Goal: Information Seeking & Learning: Learn about a topic

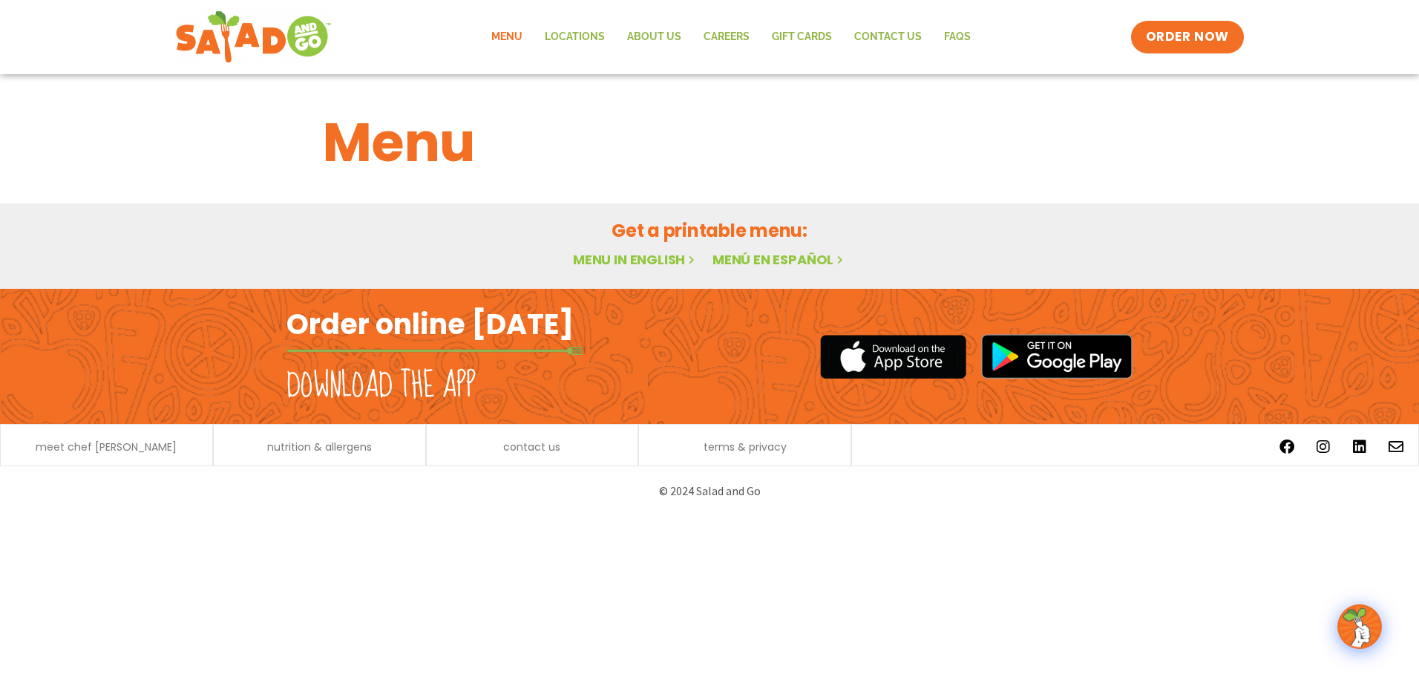
click at [614, 260] on link "Menu in English" at bounding box center [635, 259] width 125 height 19
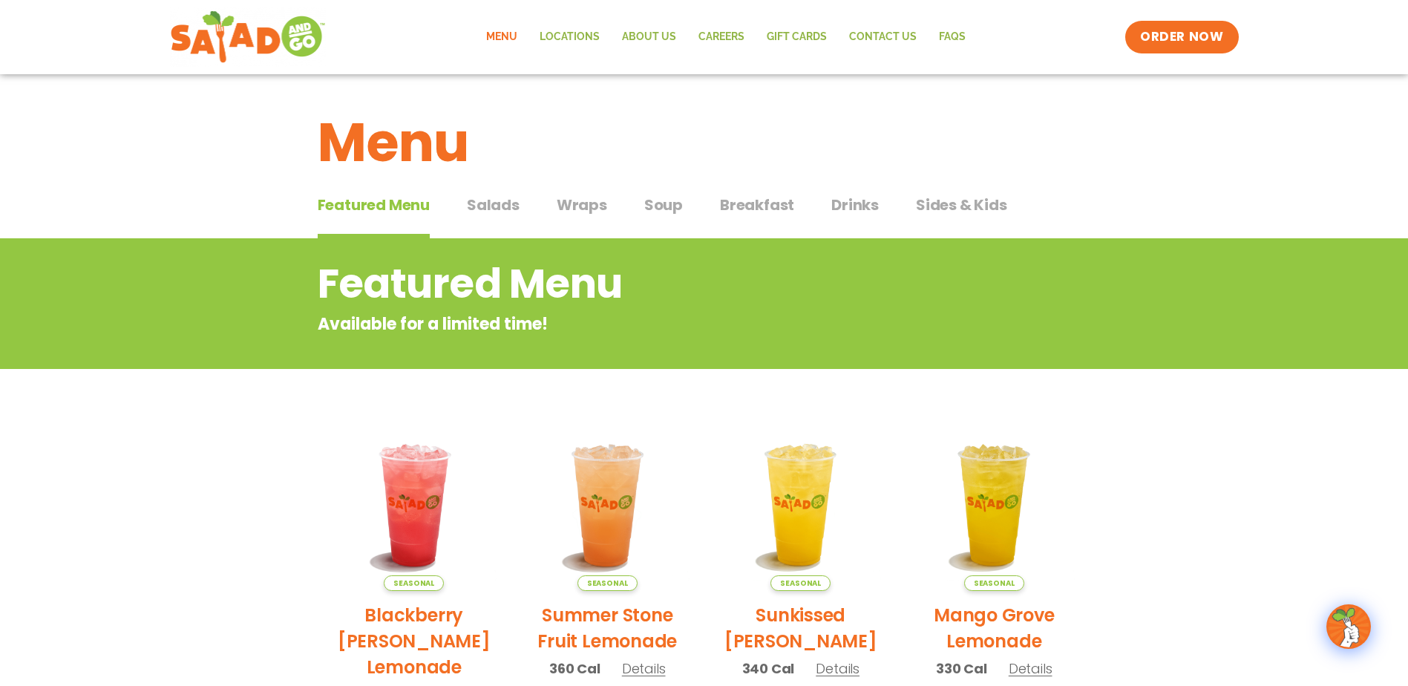
click at [493, 212] on span "Salads" at bounding box center [493, 205] width 53 height 22
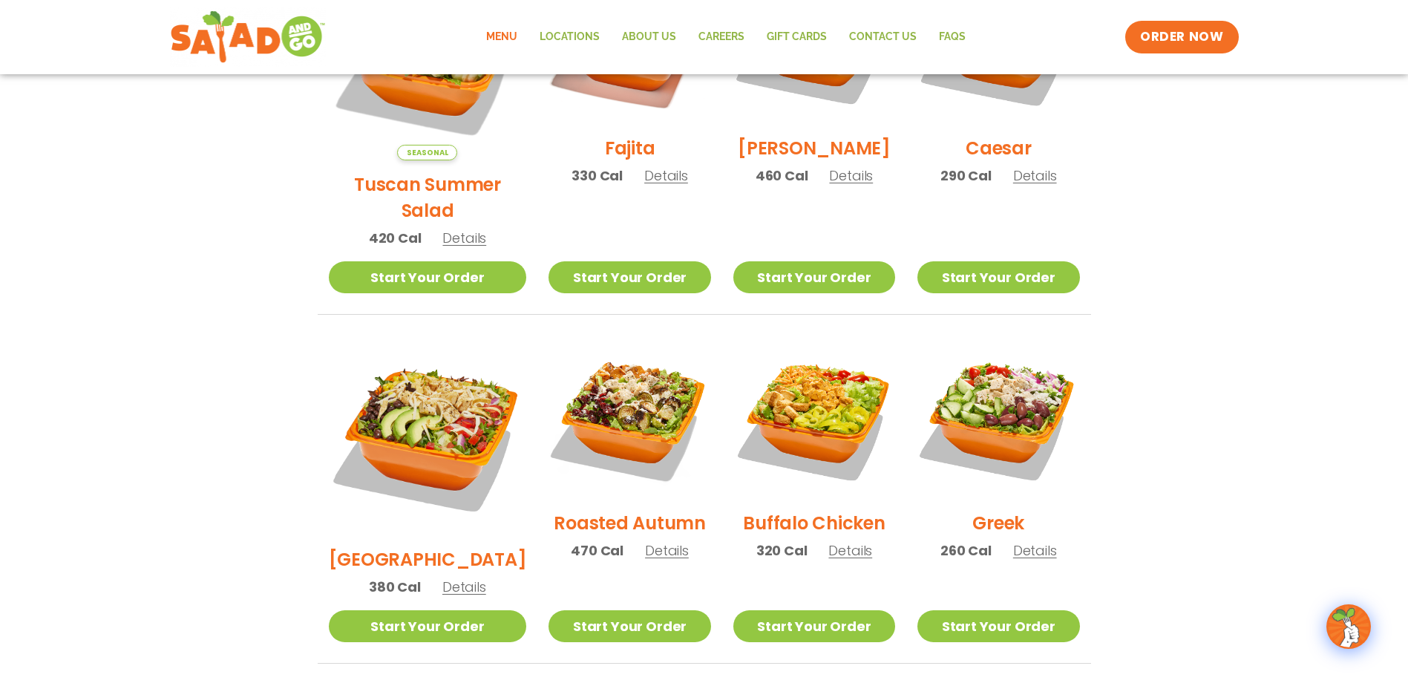
scroll to position [445, 0]
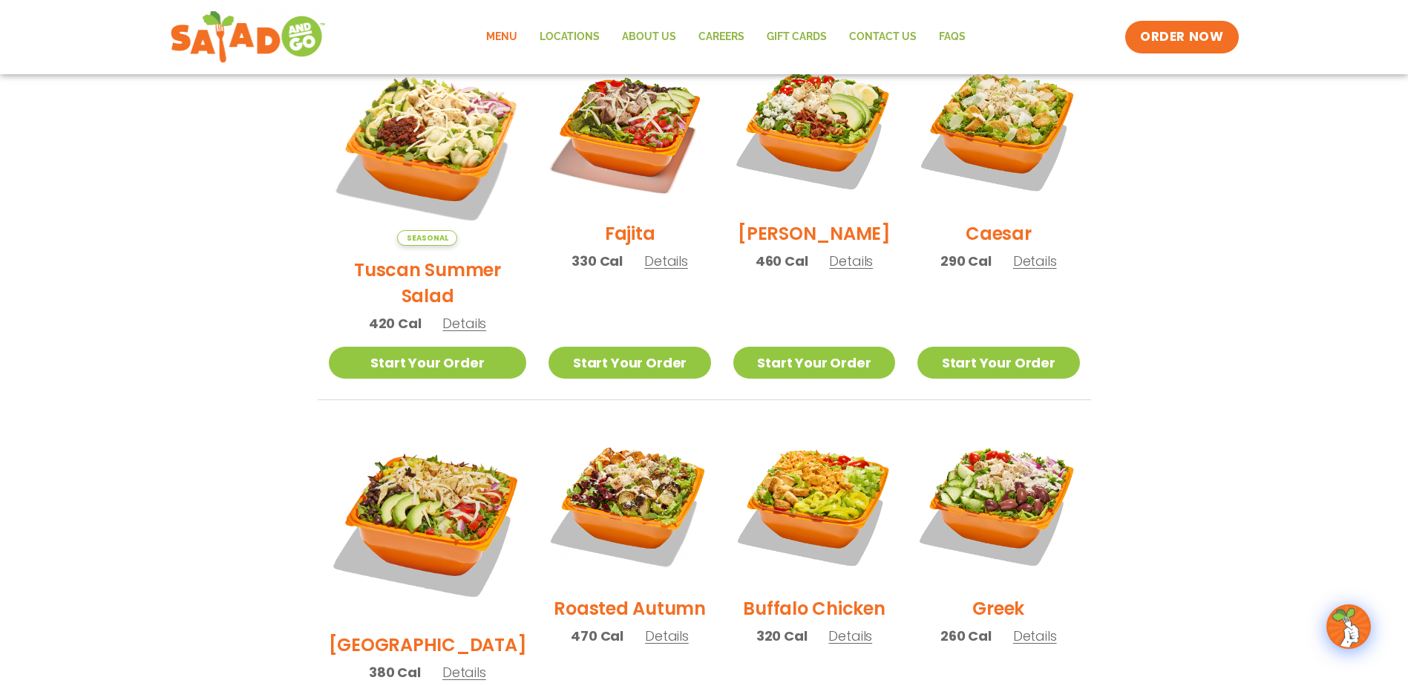
click at [831, 270] on span "Details" at bounding box center [851, 261] width 44 height 19
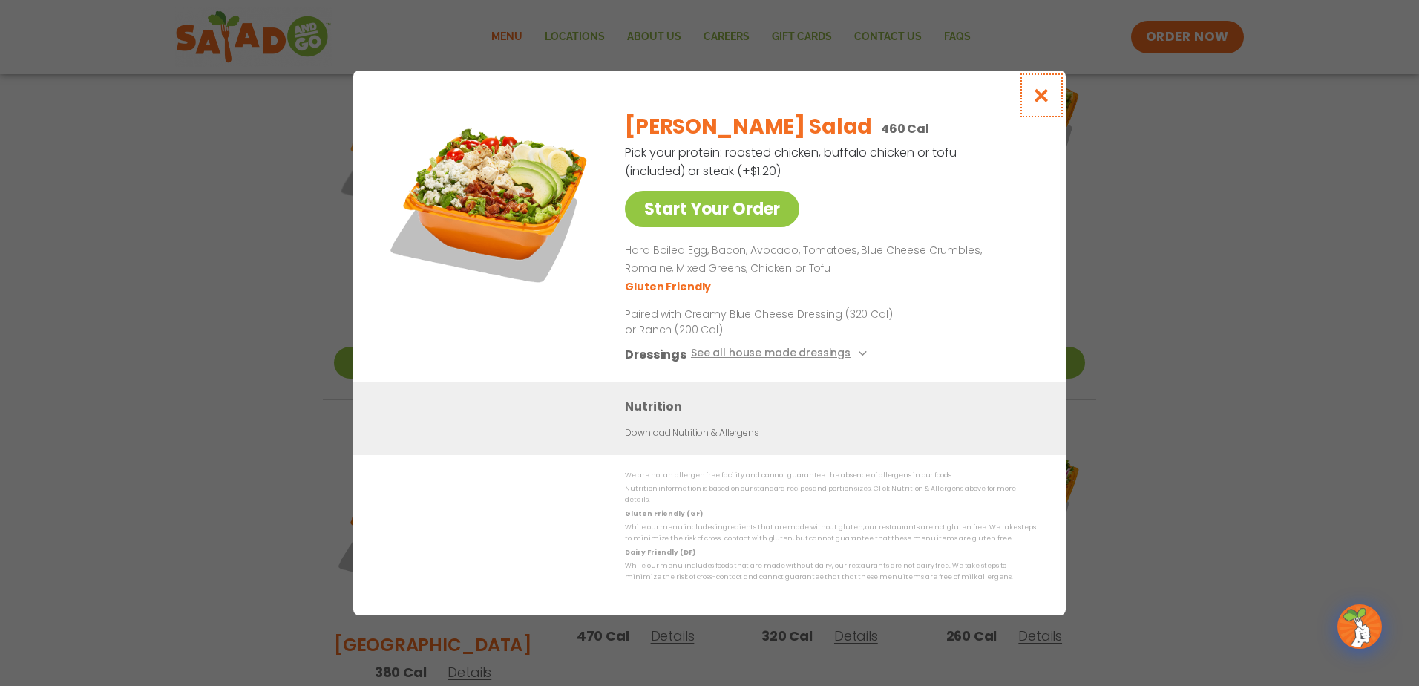
click at [1033, 103] on icon "Close modal" at bounding box center [1042, 96] width 19 height 16
